Goal: Navigation & Orientation: Find specific page/section

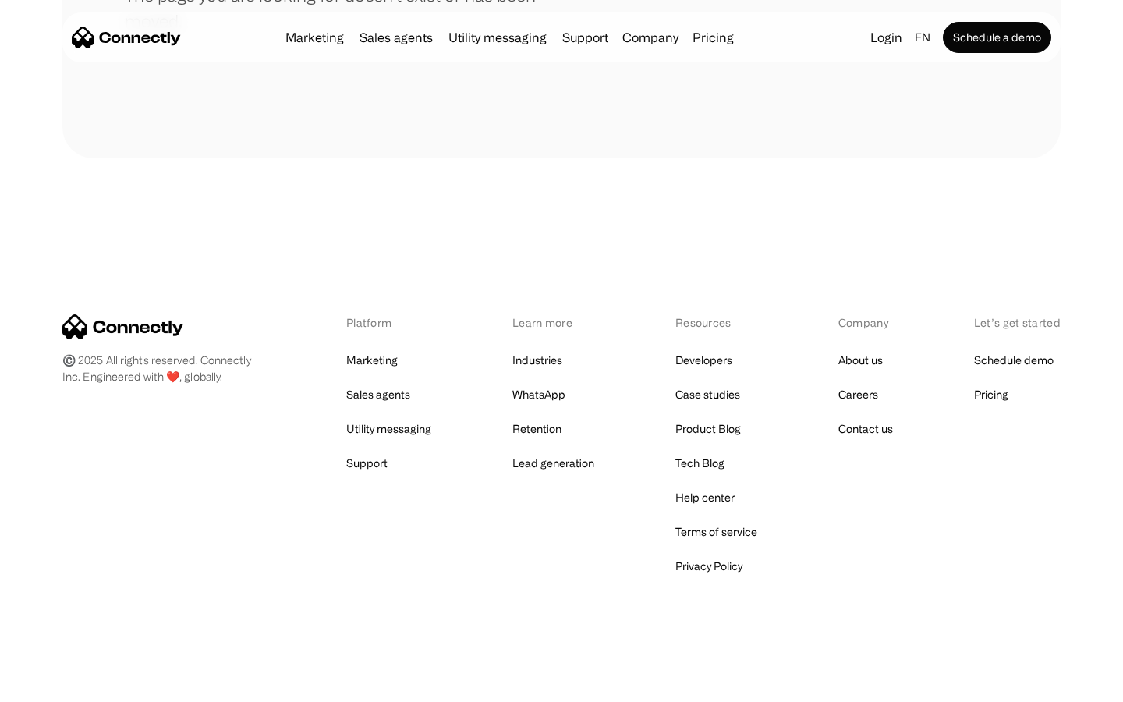
scroll to position [285, 0]
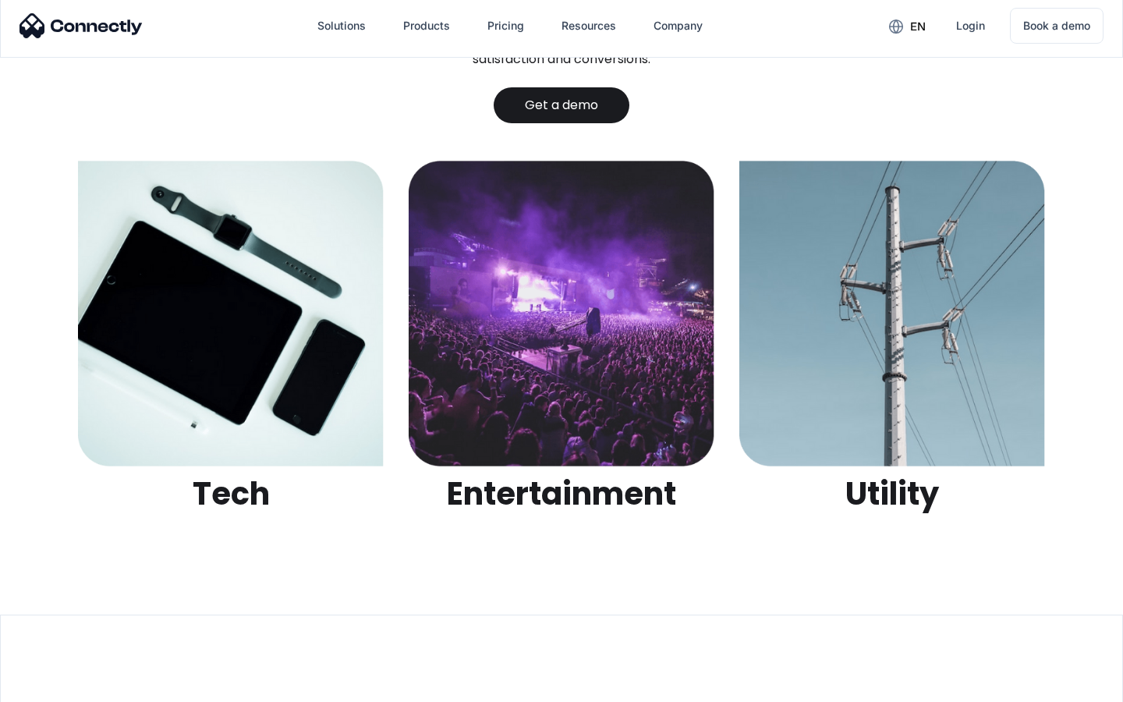
scroll to position [4921, 0]
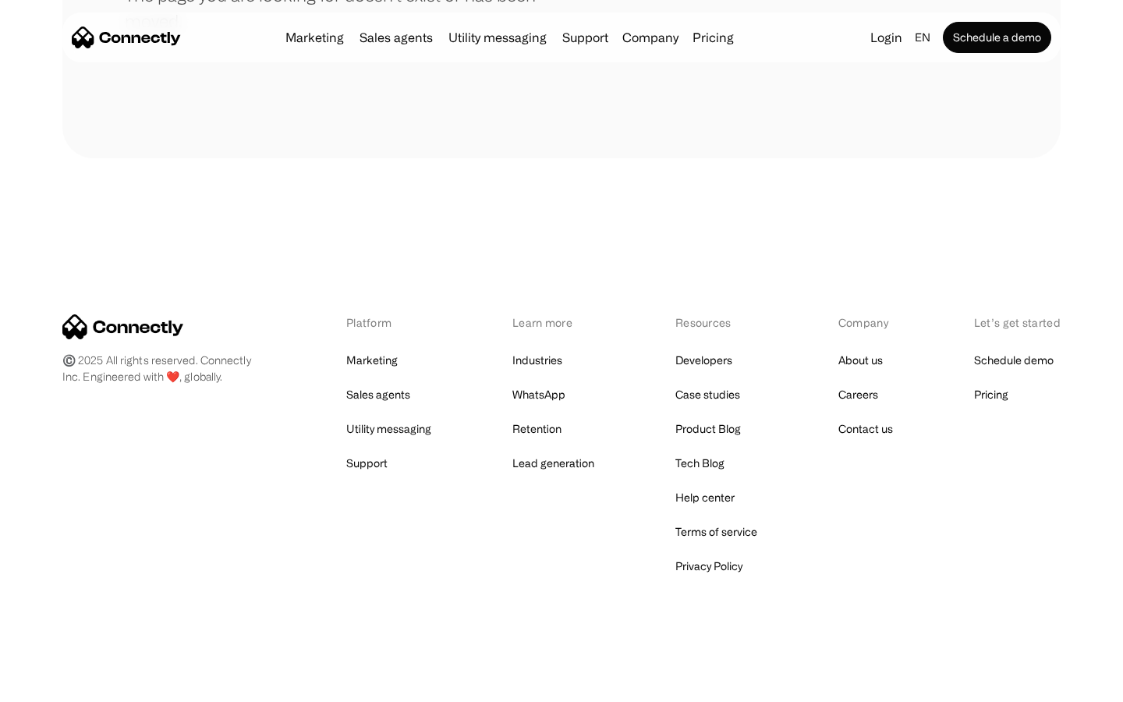
scroll to position [285, 0]
